Goal: Task Accomplishment & Management: Complete application form

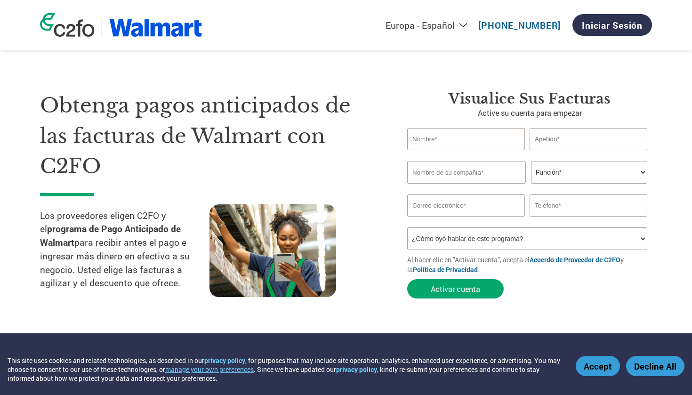
select select "es-ES"
type input "ANUAR"
type input "GARAY"
type input "WATER MATTERS DE MEXICO"
click at [573, 138] on input "GARAY" at bounding box center [588, 139] width 118 height 22
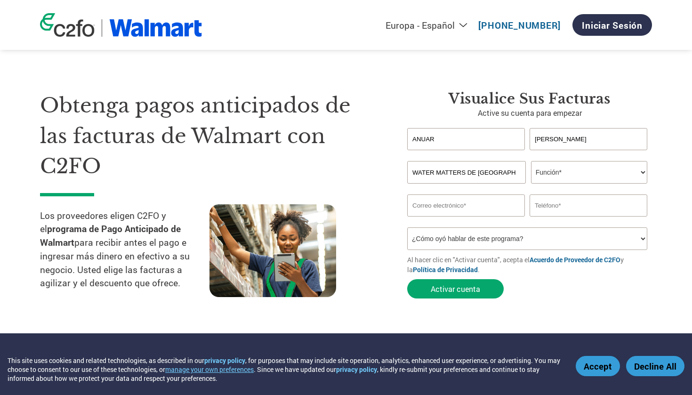
type input "GARAY MORENO"
select select "OWNER_FOUNDER"
type input "admin@watermatters.com.mx"
type input "4448491591"
select select "Online Search"
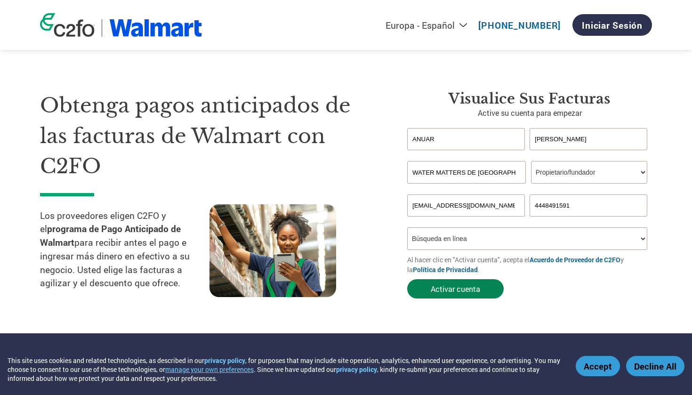
click at [485, 280] on button "Activar cuenta" at bounding box center [455, 288] width 96 height 19
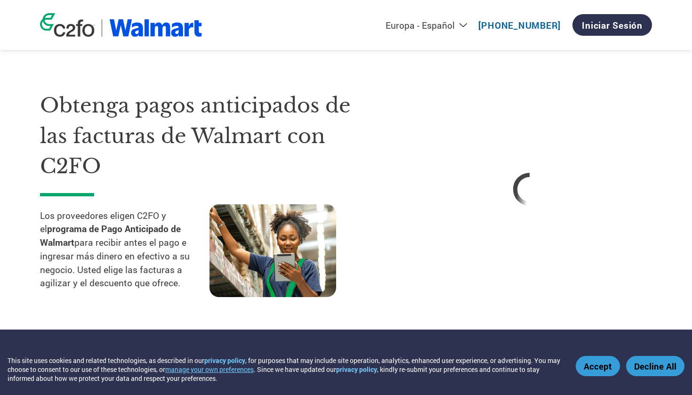
select select "OWNER_FOUNDER"
select select "Online Search"
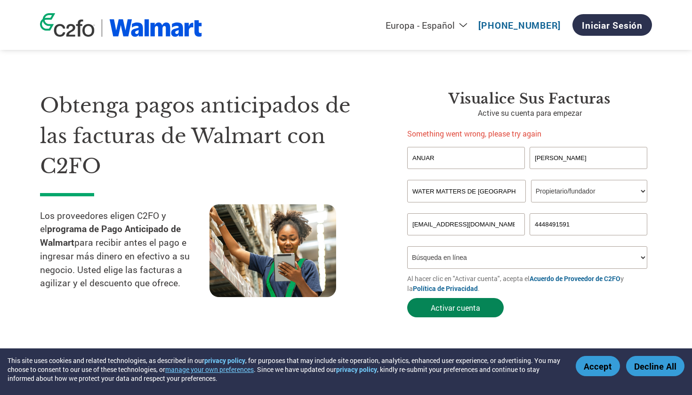
click at [463, 310] on button "Activar cuenta" at bounding box center [455, 307] width 96 height 19
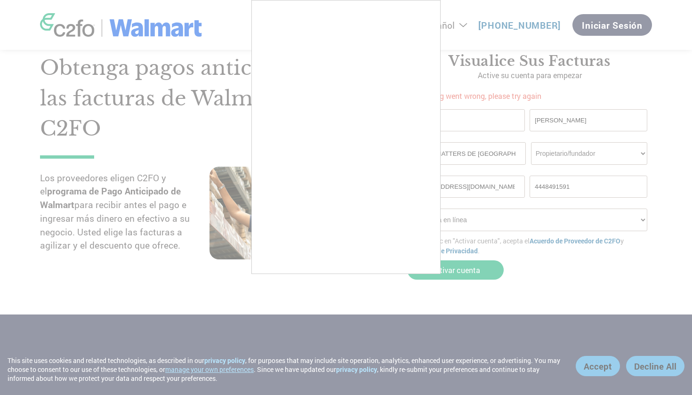
scroll to position [38, 0]
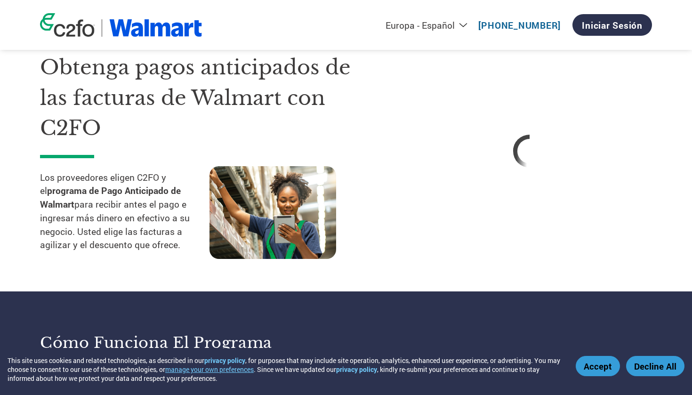
select select "OWNER_FOUNDER"
select select "Online Search"
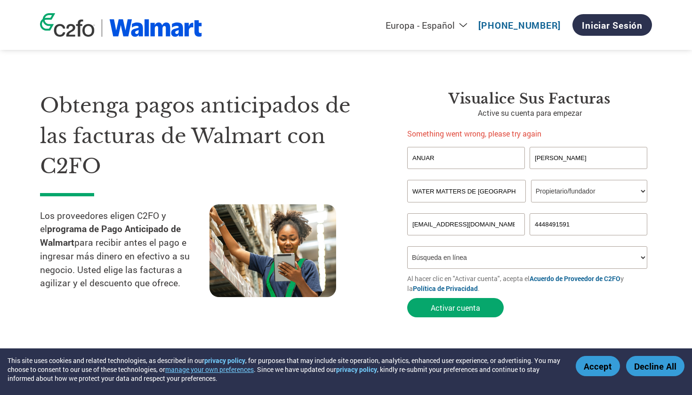
scroll to position [0, 0]
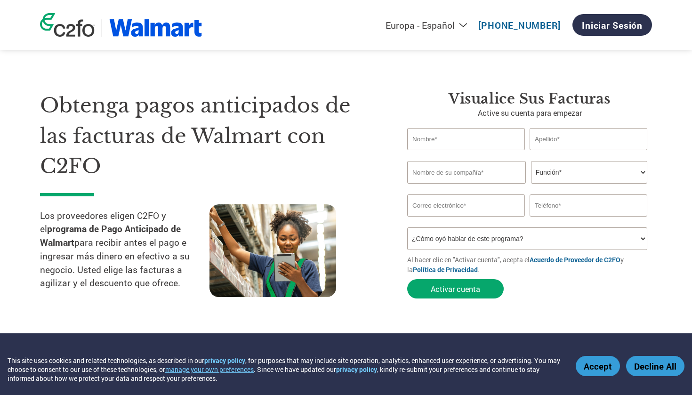
select select "es-ES"
